Goal: Task Accomplishment & Management: Manage account settings

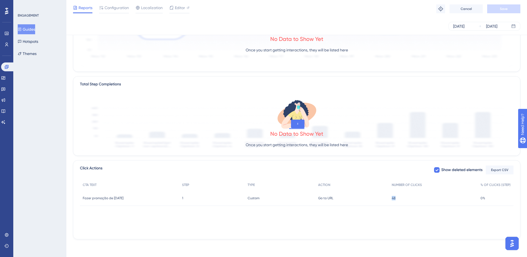
drag, startPoint x: 422, startPoint y: 203, endPoint x: 379, endPoint y: 207, distance: 43.1
click at [379, 207] on div "CTA TEXT STEP TYPE ACTION NUMBER OF CLICKS % OF CLICKS (STEP) Fazer promoção de…" at bounding box center [297, 207] width 434 height 55
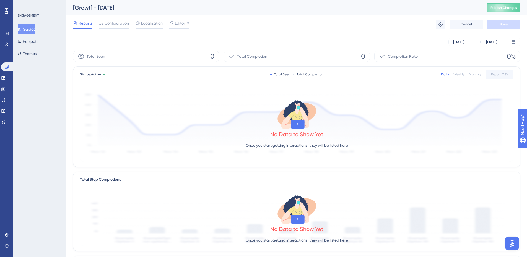
click at [30, 33] on button "Guides" at bounding box center [26, 29] width 17 height 10
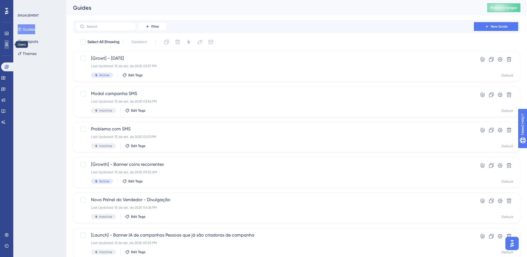
click at [5, 45] on icon at bounding box center [6, 44] width 4 height 4
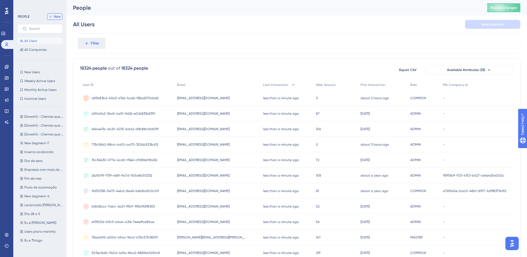
click at [51, 17] on icon at bounding box center [50, 16] width 3 height 3
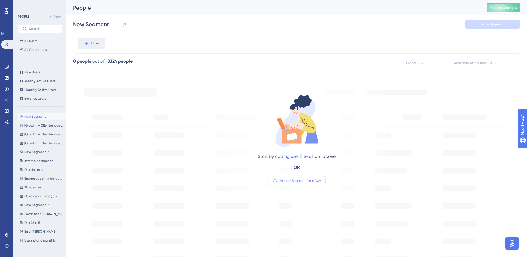
click at [294, 178] on label "Manual Segment from CSV" at bounding box center [297, 180] width 58 height 11
click at [321, 181] on input "Manual Segment from CSV" at bounding box center [321, 181] width 0 height 0
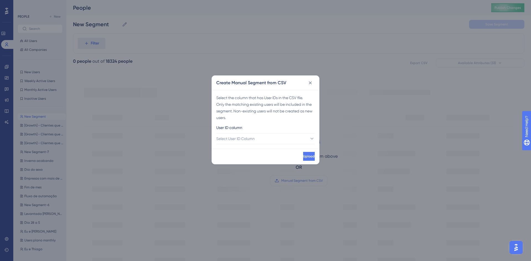
drag, startPoint x: 286, startPoint y: 129, endPoint x: 283, endPoint y: 131, distance: 4.3
click at [286, 129] on div "User ID column" at bounding box center [265, 129] width 99 height 9
click at [282, 132] on div "User ID column" at bounding box center [265, 129] width 99 height 9
click at [281, 135] on button "Select User ID Column" at bounding box center [265, 138] width 99 height 11
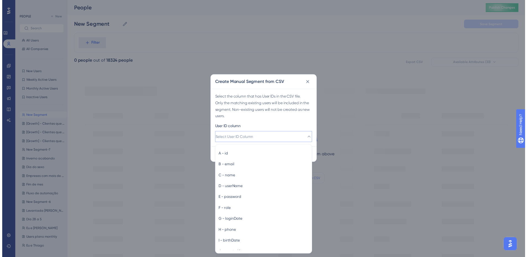
scroll to position [0, 0]
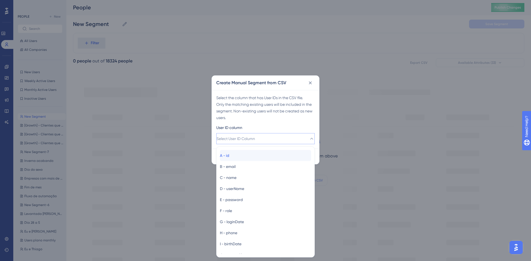
click at [262, 152] on div "A - id A - id" at bounding box center [265, 155] width 91 height 11
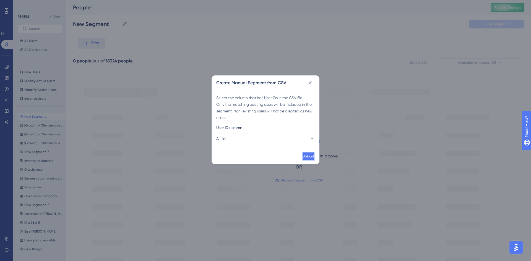
click at [303, 155] on span "Upload" at bounding box center [309, 156] width 12 height 4
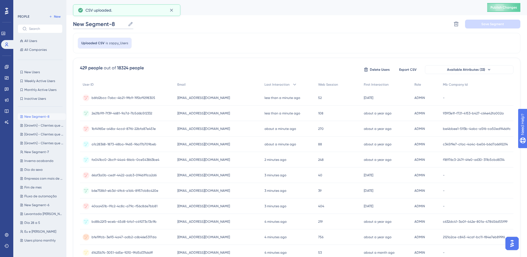
click at [95, 23] on input "New Segment-8" at bounding box center [99, 24] width 53 height 8
type input "C"
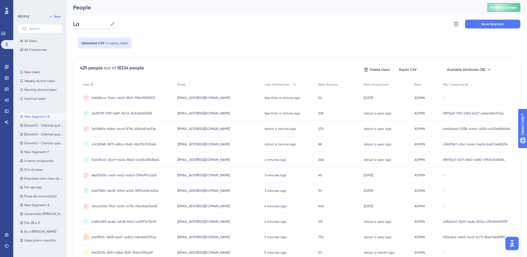
type input "L"
type input "Divuulgação novo painel"
click at [481, 25] on button "Save Segment" at bounding box center [492, 24] width 55 height 9
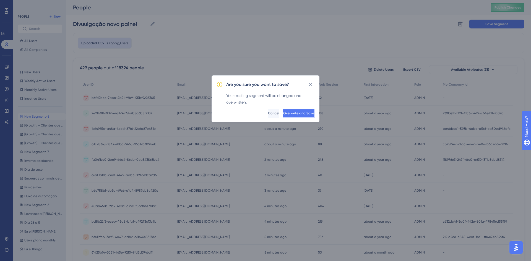
click at [309, 110] on button "Overwrite and Save" at bounding box center [299, 113] width 32 height 9
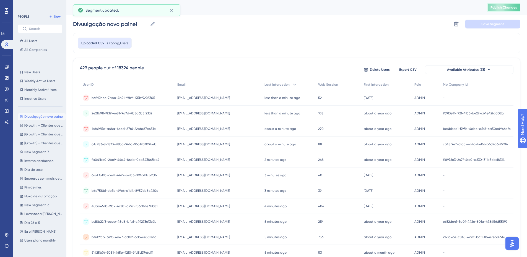
click at [516, 9] on span "Publish Changes" at bounding box center [504, 7] width 27 height 4
click at [7, 64] on link at bounding box center [6, 67] width 4 height 9
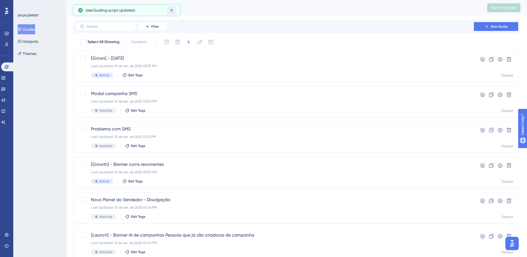
click at [174, 11] on icon at bounding box center [172, 10] width 6 height 6
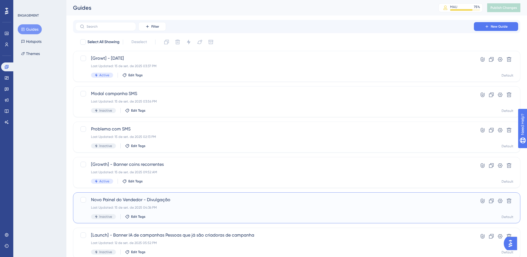
click at [181, 197] on span "Novo Painel do Vendedor - Divulgação" at bounding box center [274, 200] width 367 height 7
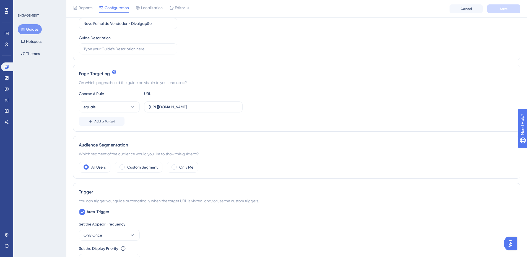
scroll to position [83, 0]
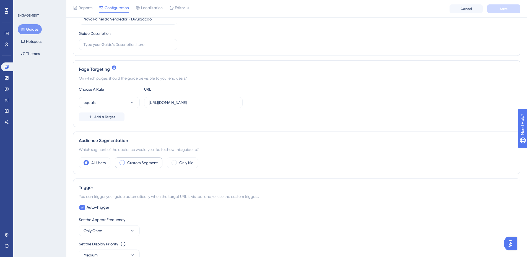
click at [154, 167] on div "Custom Segment" at bounding box center [139, 162] width 48 height 11
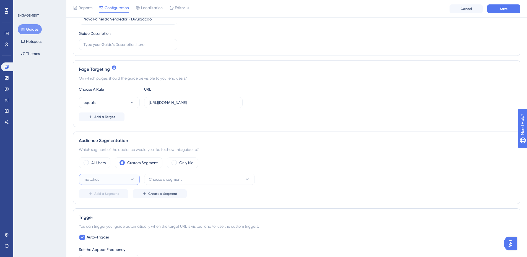
click at [120, 182] on button "matches" at bounding box center [109, 179] width 61 height 11
click at [112, 193] on div "matches matches" at bounding box center [109, 196] width 45 height 11
click at [165, 177] on span "Choose a segment" at bounding box center [165, 179] width 33 height 7
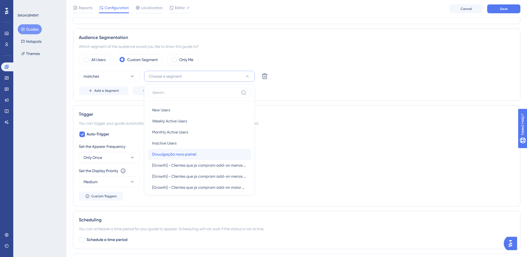
click at [204, 157] on div "Divuulgação novo painel Divuulgação novo painel" at bounding box center [199, 154] width 95 height 11
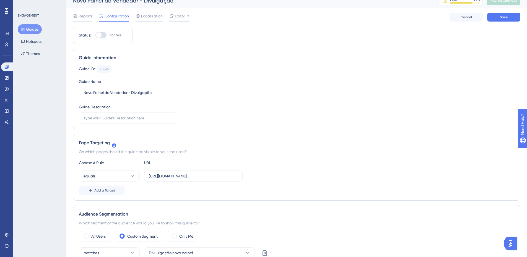
scroll to position [0, 0]
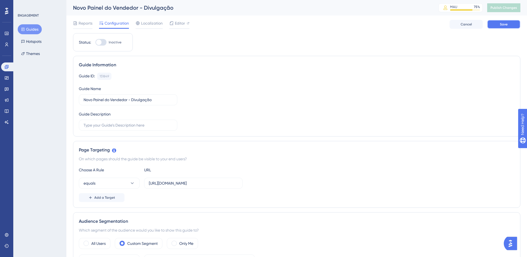
click at [517, 23] on button "Save" at bounding box center [503, 24] width 33 height 9
click at [515, 10] on span "Publish Changes" at bounding box center [504, 8] width 27 height 4
click at [173, 7] on button at bounding box center [171, 10] width 9 height 9
click at [447, 8] on icon at bounding box center [446, 8] width 4 height 4
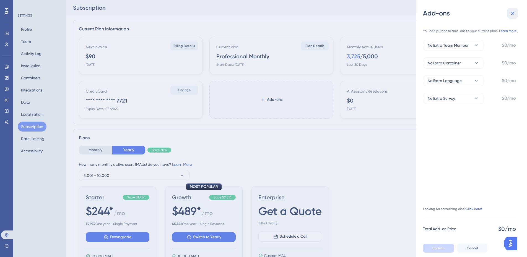
click at [517, 12] on button at bounding box center [512, 13] width 11 height 11
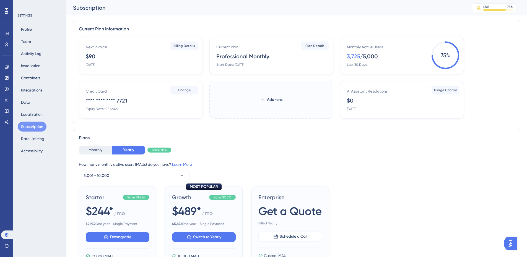
drag, startPoint x: 365, startPoint y: 53, endPoint x: 337, endPoint y: 44, distance: 29.1
click at [337, 44] on div "Next Invoice $90 September 23, 2025 Billing Details Current Plan Professional M…" at bounding box center [297, 78] width 436 height 82
click at [3, 67] on link at bounding box center [6, 67] width 11 height 9
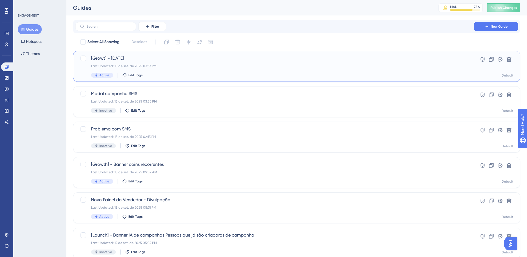
click at [258, 70] on div "[Growt] - Dia do cliente Last Updated: 15 de set. de 2025 03:37 PM Active Edit …" at bounding box center [274, 66] width 367 height 23
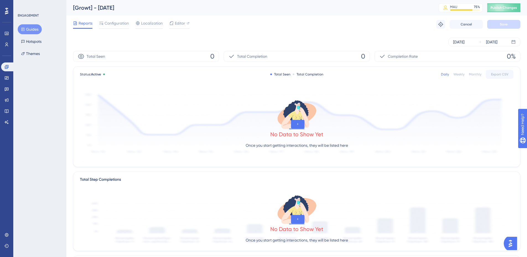
click at [462, 72] on div "Weekly" at bounding box center [458, 74] width 11 height 4
click at [471, 73] on div "Monthly" at bounding box center [475, 74] width 12 height 4
click at [188, 23] on icon at bounding box center [188, 23] width 2 height 2
click at [31, 27] on button "Guides" at bounding box center [30, 29] width 24 height 10
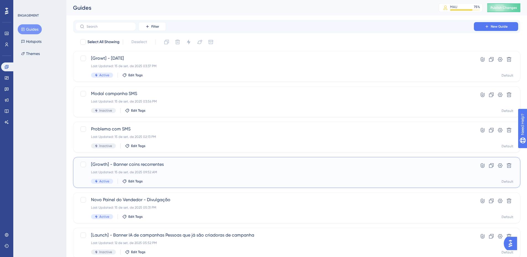
click at [187, 163] on span "[Growth] - Banner coins recorrentes" at bounding box center [274, 164] width 367 height 7
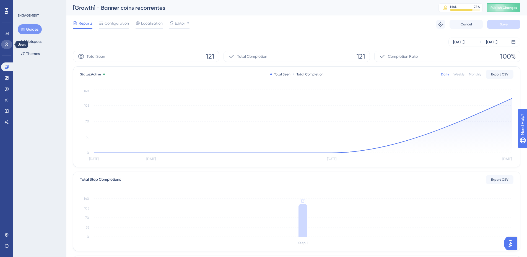
click at [6, 41] on link at bounding box center [6, 44] width 11 height 9
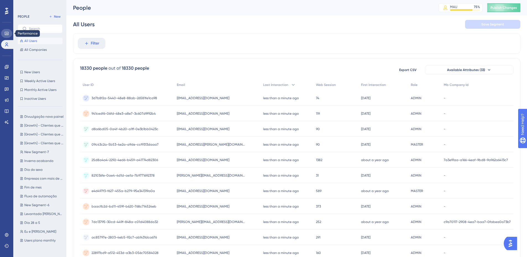
click at [2, 32] on link at bounding box center [6, 33] width 11 height 9
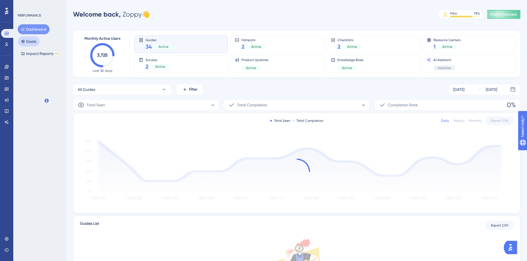
click at [24, 43] on button "Goals" at bounding box center [29, 42] width 22 height 10
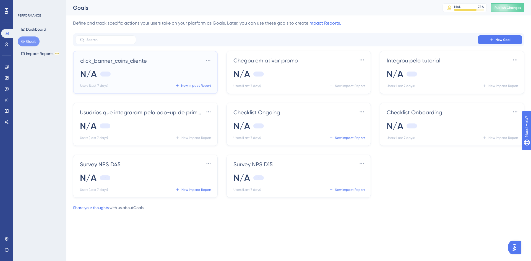
click at [175, 77] on div "N/A -" at bounding box center [146, 74] width 133 height 12
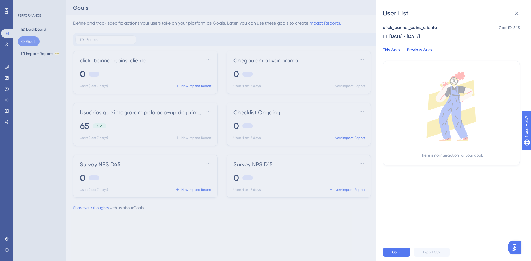
click at [424, 48] on div "Previous Week" at bounding box center [419, 51] width 25 height 10
click at [389, 53] on div "This Week" at bounding box center [392, 51] width 18 height 10
click at [517, 15] on icon at bounding box center [517, 13] width 7 height 7
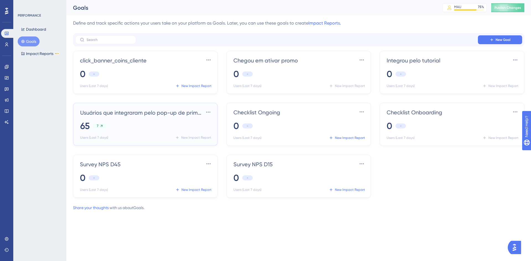
click at [149, 113] on span "Usuários que integraram pelo pop-up de primeiro acesso" at bounding box center [142, 113] width 124 height 8
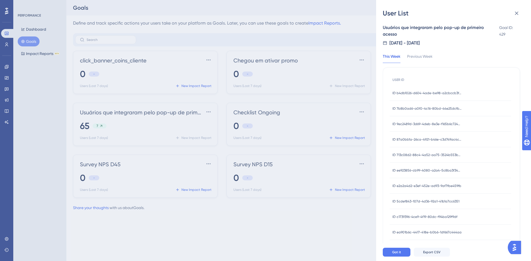
click at [134, 58] on div "User List Usuários que integraram pelo pop-up de primeiro acesso Goal ID: 429 9…" at bounding box center [265, 130] width 531 height 261
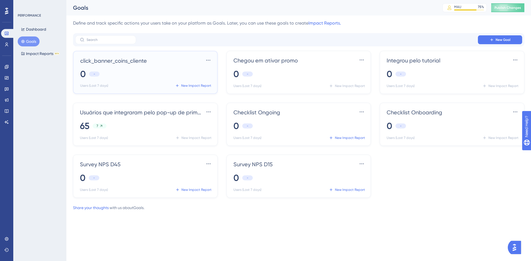
click at [134, 58] on span "click_banner_coins_cliente" at bounding box center [113, 61] width 67 height 8
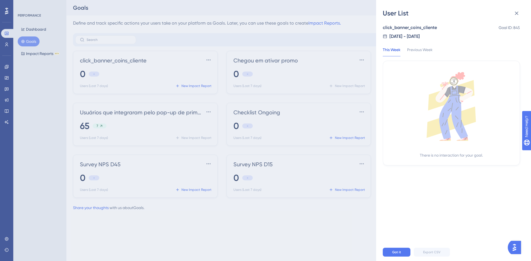
click at [222, 237] on div "User List click_banner_coins_cliente Goal ID: 845 9/1/2025 - 9/8/2025 This Week…" at bounding box center [265, 130] width 531 height 261
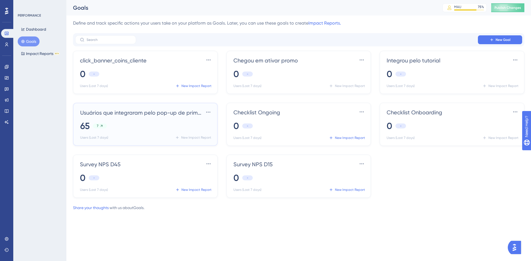
click at [201, 123] on div "65 7" at bounding box center [146, 126] width 133 height 12
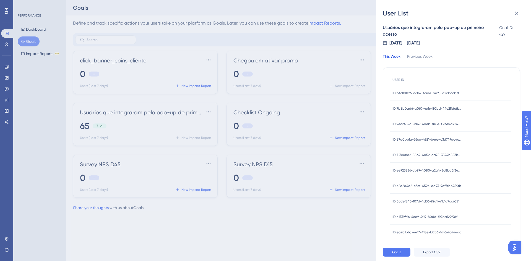
click at [22, 71] on div "User List Usuários que integraram pelo pop-up de primeiro acesso Goal ID: 429 9…" at bounding box center [265, 130] width 531 height 261
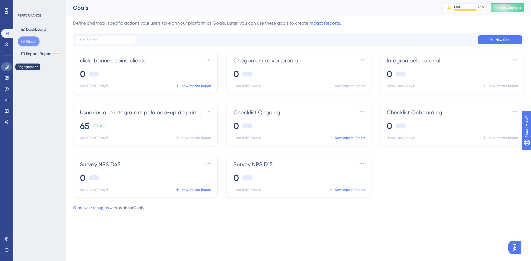
drag, startPoint x: 7, startPoint y: 67, endPoint x: 18, endPoint y: 66, distance: 11.4
click at [7, 67] on icon at bounding box center [7, 67] width 4 height 4
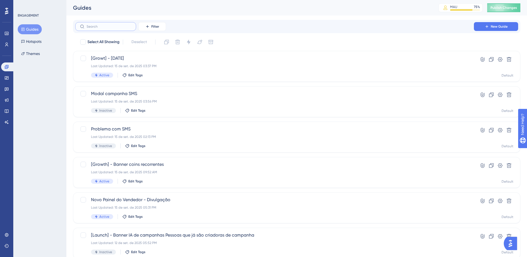
click at [110, 25] on input "text" at bounding box center [109, 27] width 45 height 4
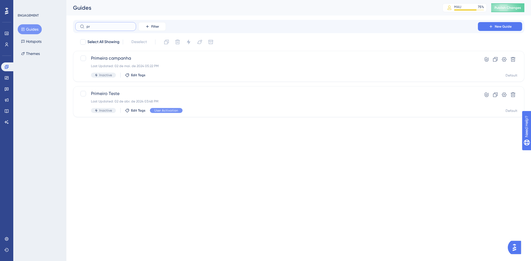
type input "p"
type input "aces"
checkbox input "true"
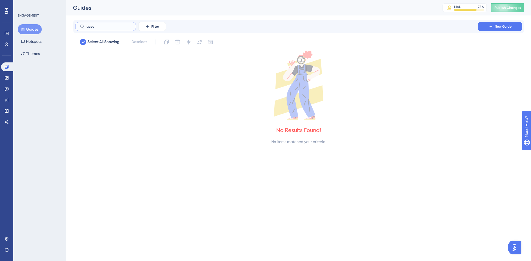
type input "ace"
checkbox input "false"
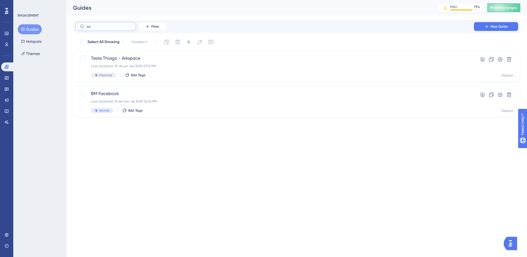
type input "a"
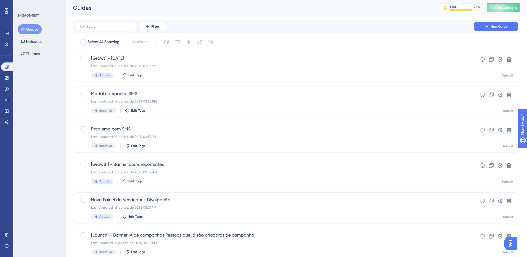
click at [30, 28] on button "Guides" at bounding box center [30, 29] width 24 height 10
click at [149, 67] on div "Last Updated: 15 de set. de 2025 03:37 PM" at bounding box center [274, 66] width 367 height 4
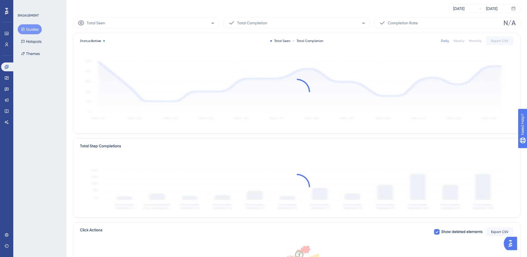
scroll to position [93, 0]
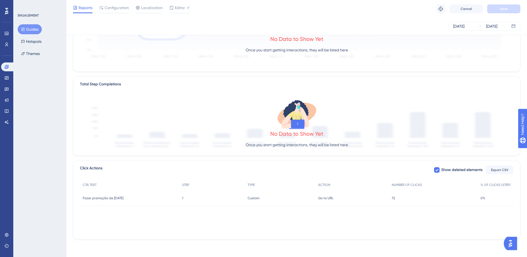
click at [395, 199] on span "72" at bounding box center [393, 198] width 3 height 4
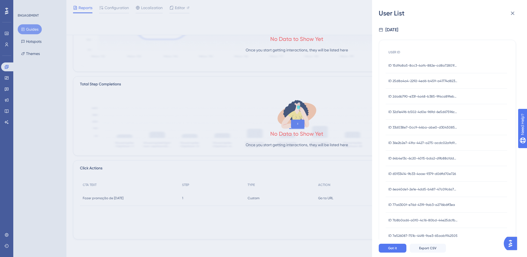
scroll to position [149, 0]
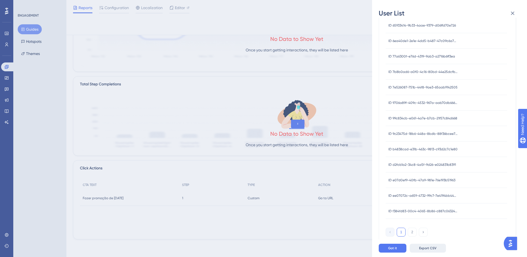
click at [439, 249] on button "Export CSV" at bounding box center [428, 248] width 36 height 9
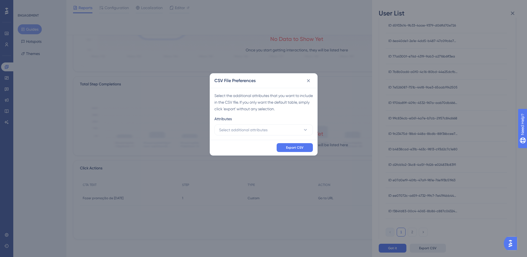
scroll to position [89, 0]
click at [300, 147] on button "Export CSV" at bounding box center [297, 150] width 36 height 9
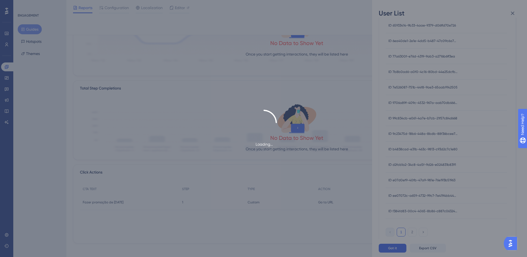
scroll to position [0, 0]
